Goal: Navigation & Orientation: Find specific page/section

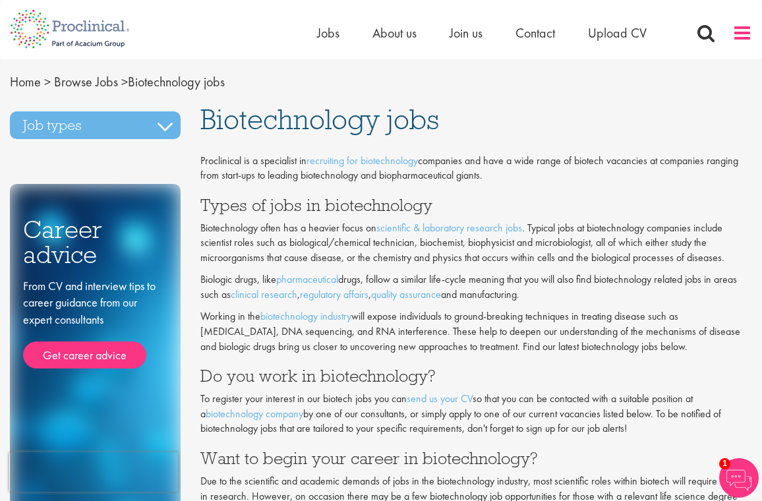
click at [741, 34] on span at bounding box center [743, 33] width 20 height 20
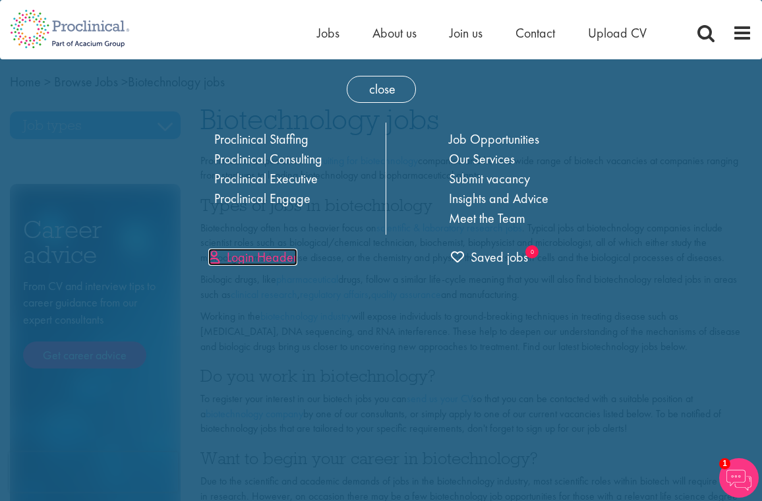
click at [272, 260] on link "Login Header" at bounding box center [252, 257] width 89 height 17
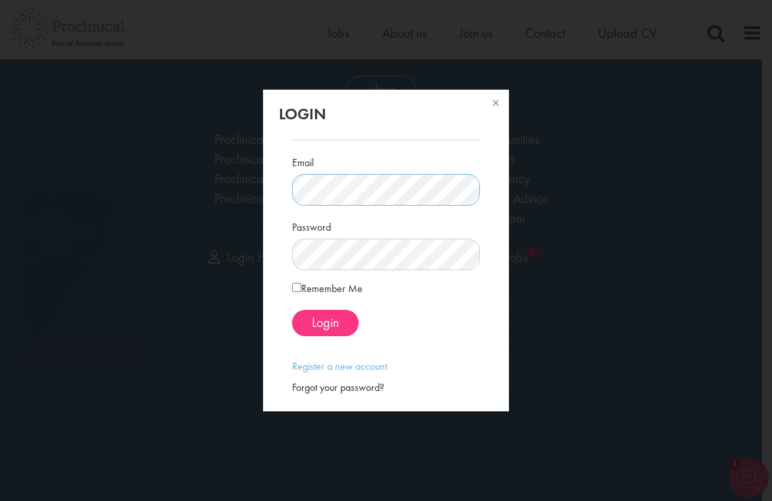
click at [521, 213] on div "Login Email Password Remember Me" at bounding box center [386, 250] width 772 height 501
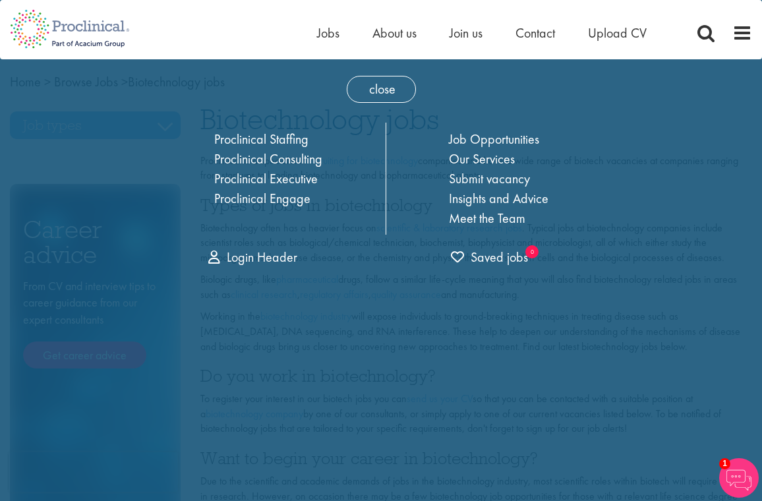
click at [338, 253] on div "Login Header Login Email Password Remember Me" at bounding box center [286, 257] width 187 height 19
click at [329, 36] on span "Jobs" at bounding box center [328, 32] width 22 height 17
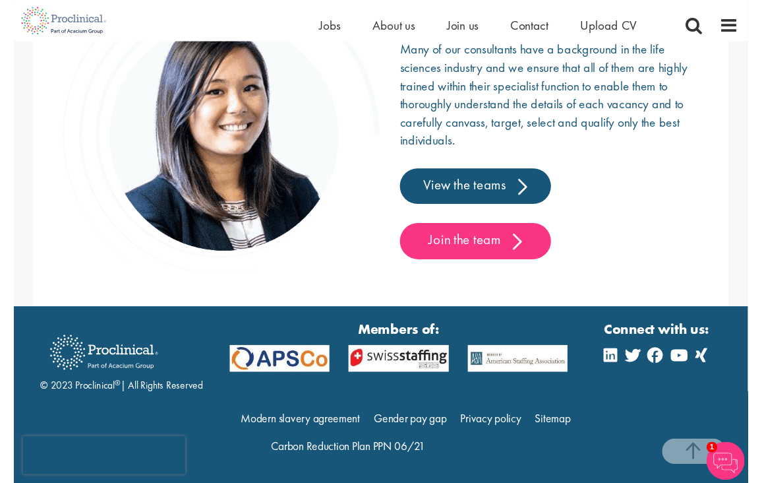
scroll to position [2185, 0]
